Goal: Check status: Check status

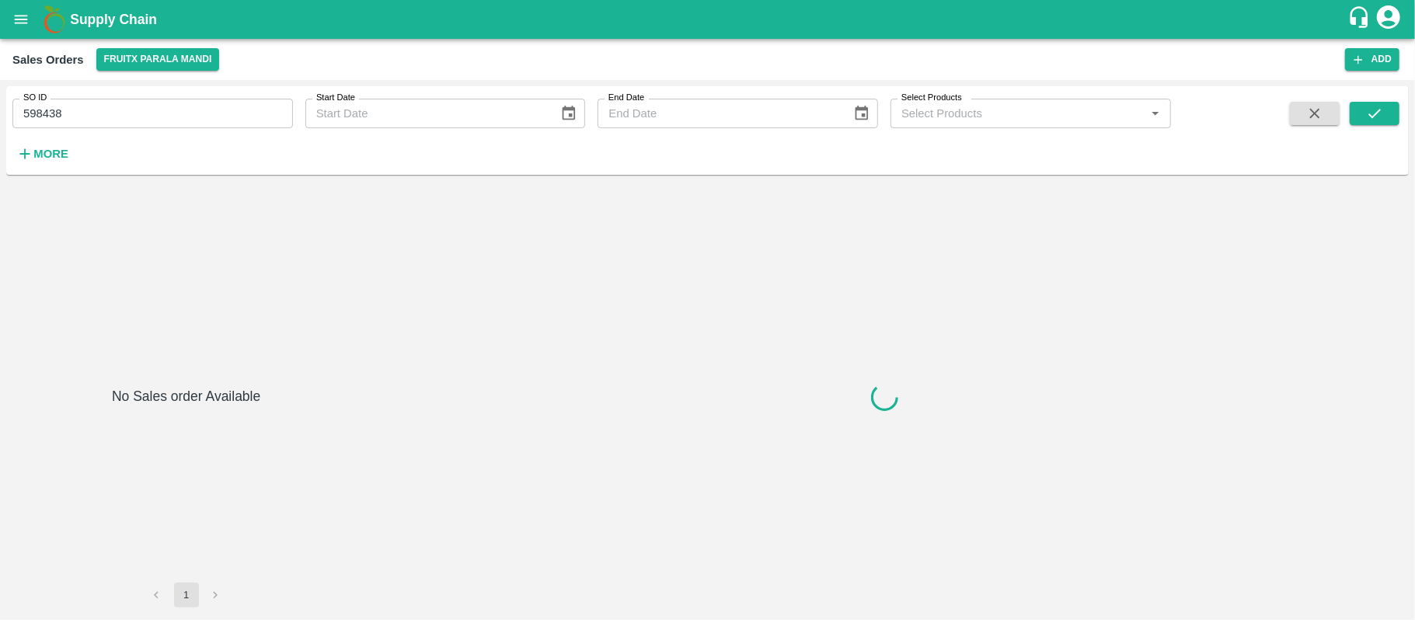
type input "598438"
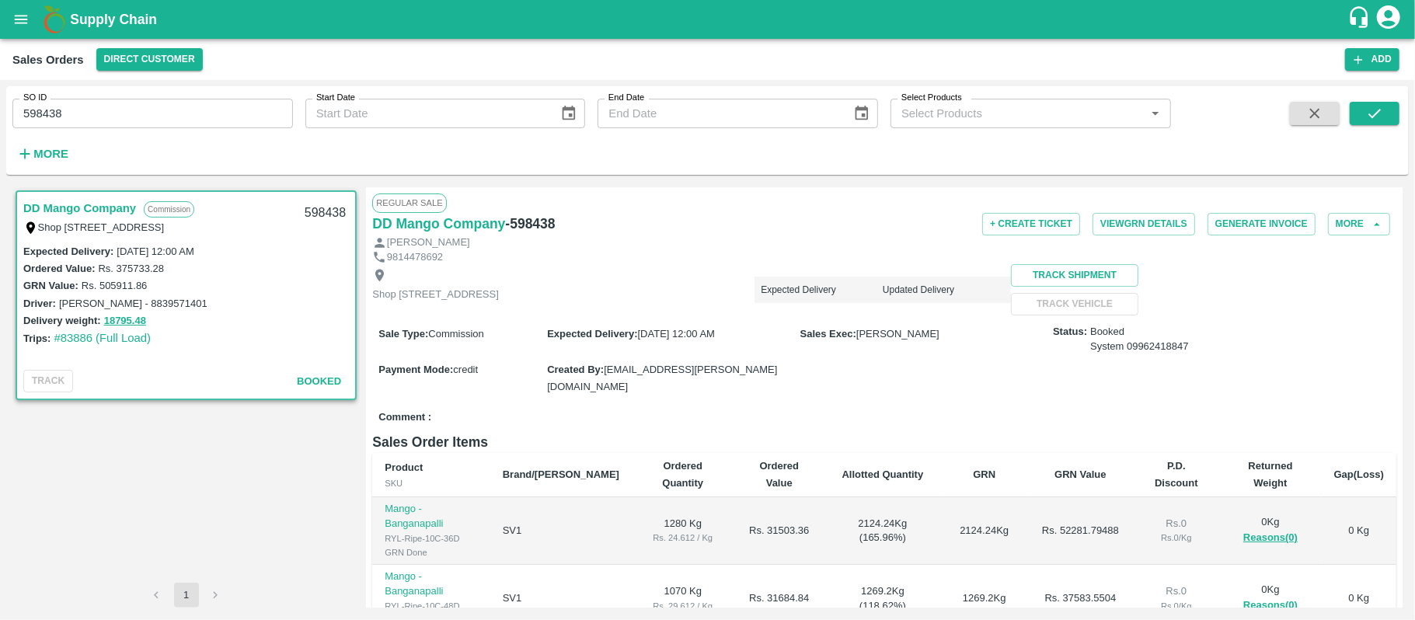
click at [110, 211] on link "DD Mango Company" at bounding box center [79, 208] width 113 height 20
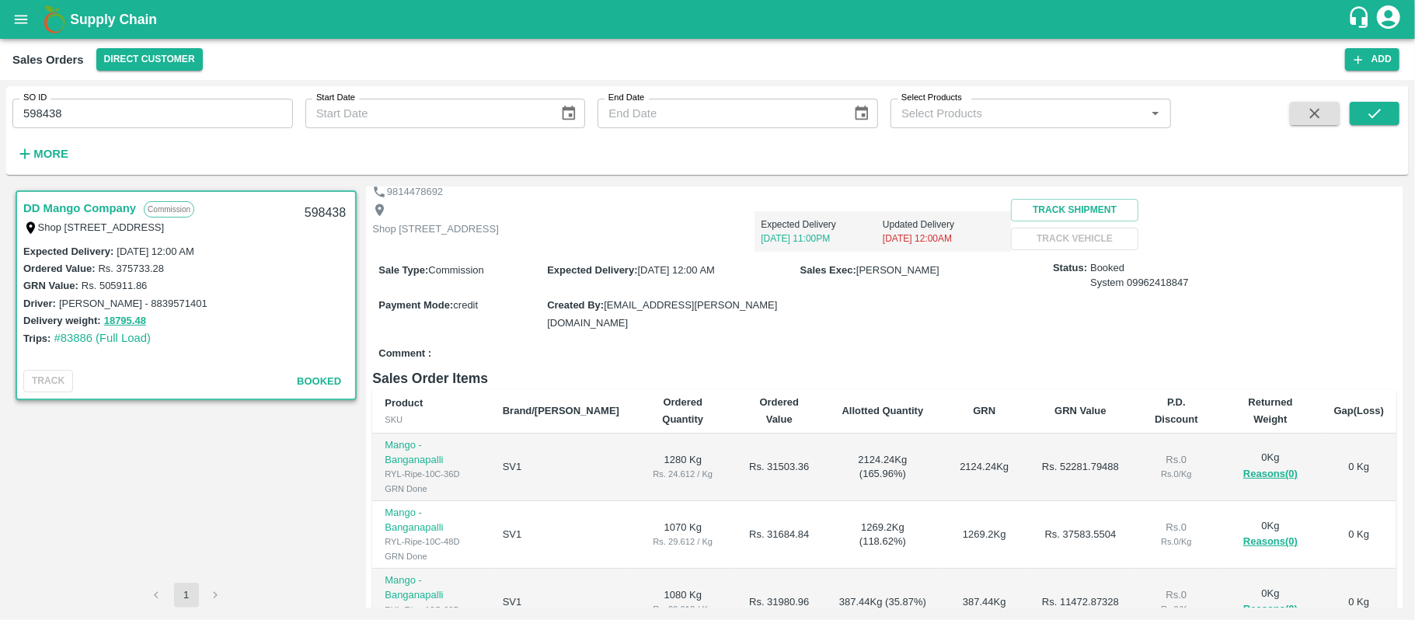
scroll to position [61, 0]
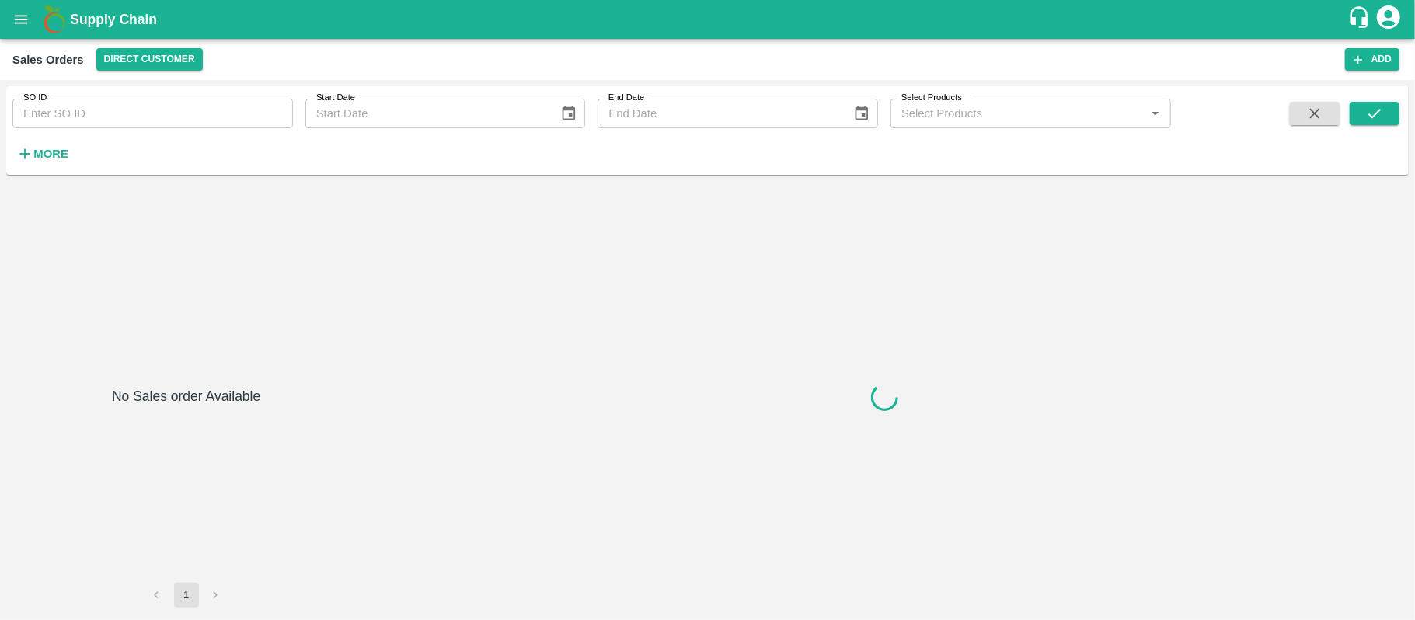
type input "599067"
